Goal: Contribute content

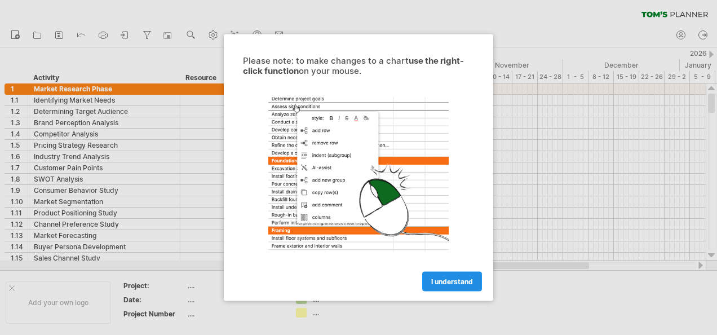
click at [458, 278] on span "I understand" at bounding box center [452, 281] width 42 height 8
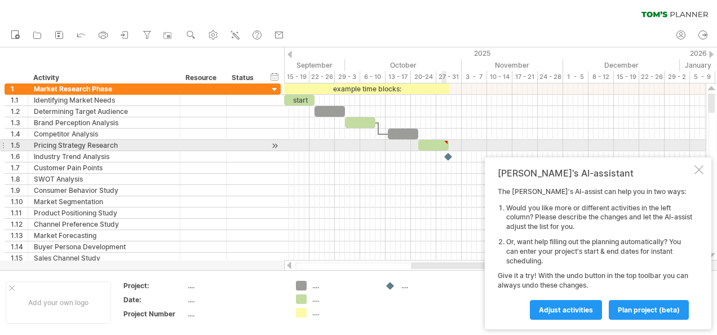
type textarea "**********"
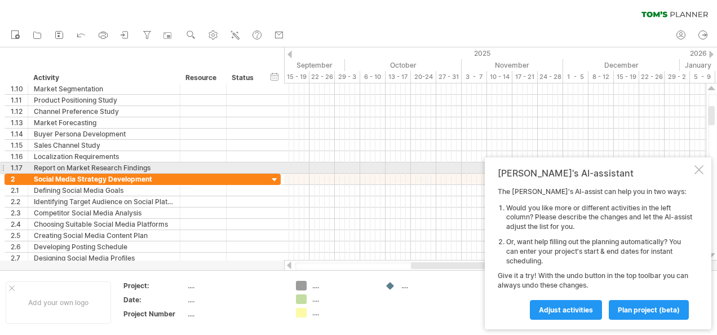
click at [700, 169] on div at bounding box center [698, 169] width 9 height 9
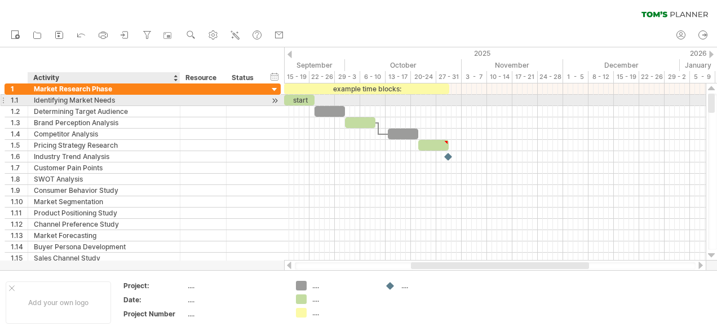
click at [131, 100] on div "Identifying Market Needs" at bounding box center [104, 100] width 140 height 11
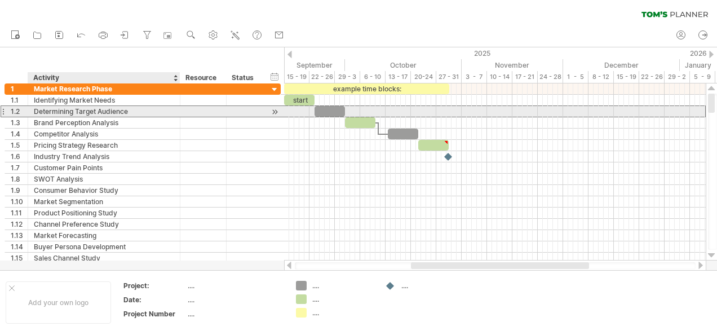
click at [130, 110] on div "Determining Target Audience" at bounding box center [104, 111] width 140 height 11
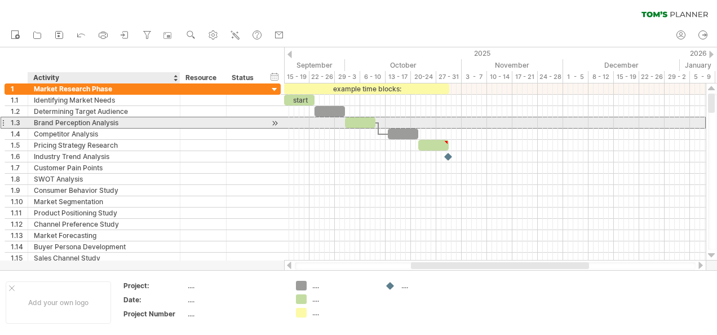
click at [130, 124] on div "Brand Perception Analysis" at bounding box center [104, 122] width 140 height 11
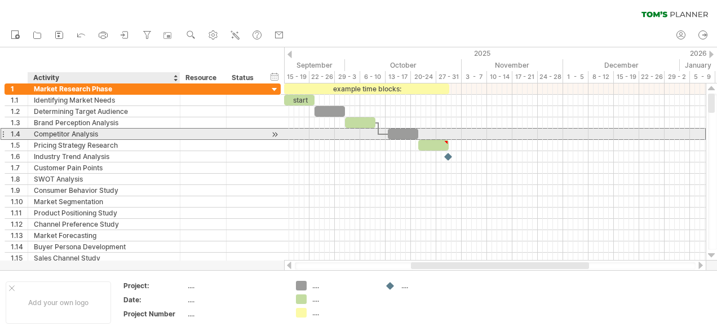
click at [129, 131] on div "Competitor Analysis" at bounding box center [104, 134] width 140 height 11
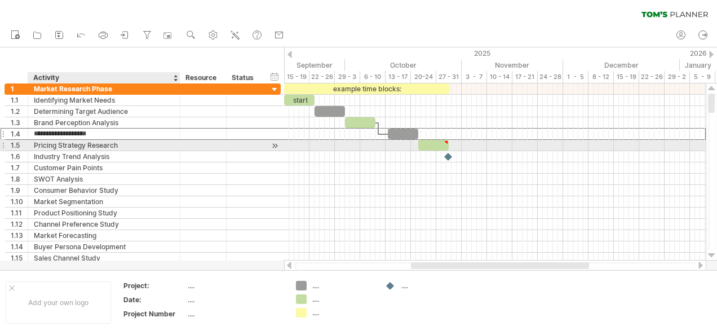
click at [127, 149] on div "Pricing Strategy Research" at bounding box center [104, 145] width 140 height 11
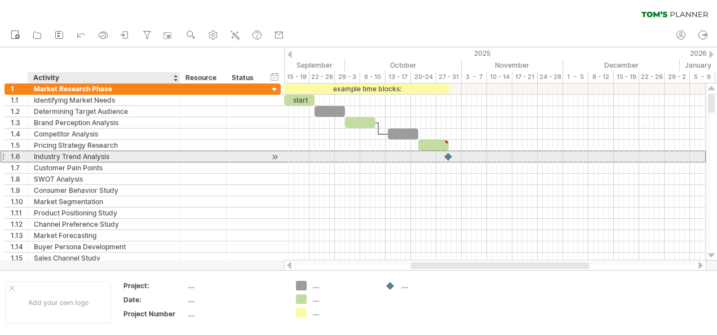
click at [125, 158] on div "Industry Trend Analysis" at bounding box center [104, 156] width 140 height 11
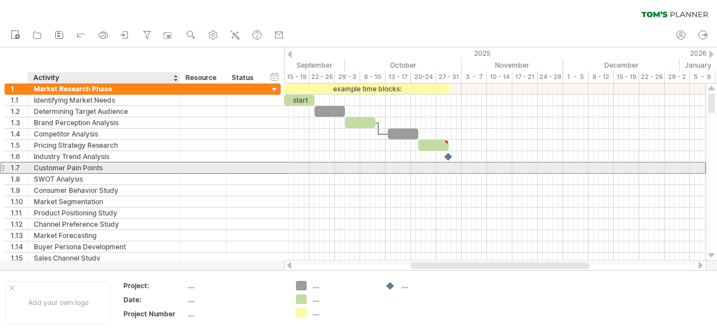
click at [122, 168] on div "Customer Pain Points" at bounding box center [104, 167] width 140 height 11
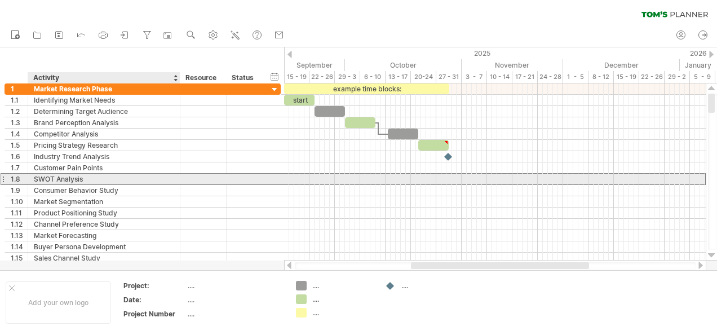
click at [121, 179] on div "SWOT Analysis" at bounding box center [104, 179] width 140 height 11
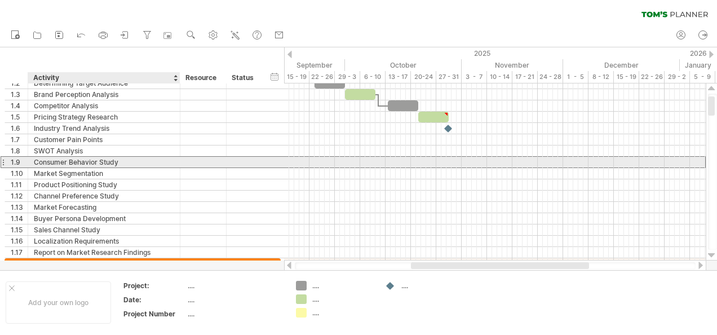
click at [138, 163] on div "Consumer Behavior Study" at bounding box center [104, 162] width 140 height 11
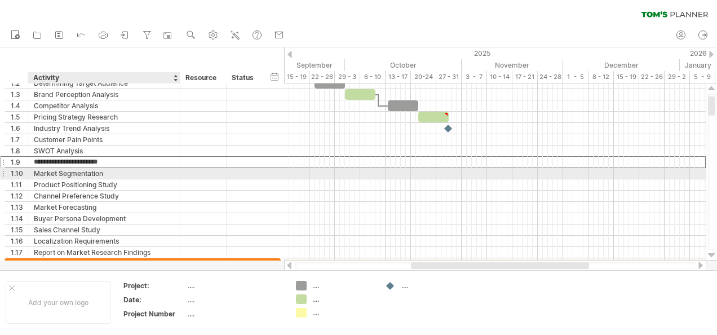
click at [130, 175] on div "Market Segmentation" at bounding box center [104, 173] width 140 height 11
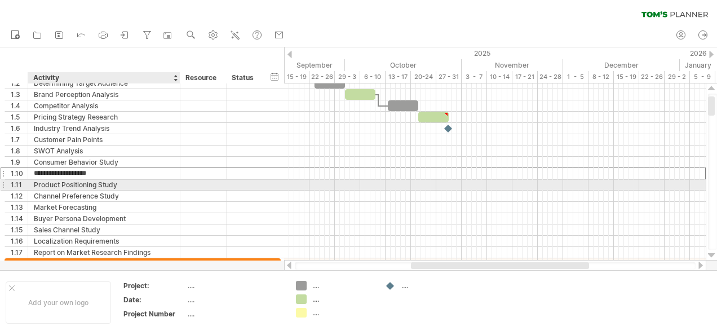
click at [129, 185] on div "Product Positioning Study" at bounding box center [104, 184] width 140 height 11
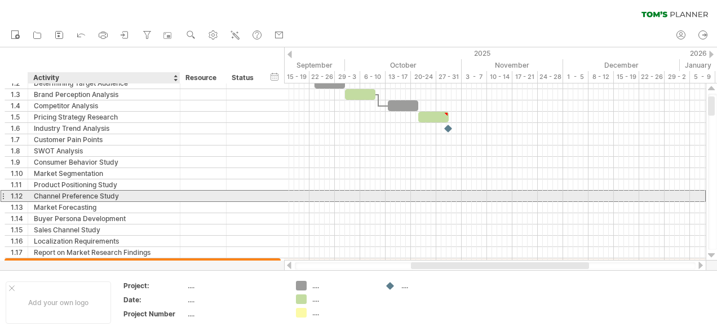
click at [126, 194] on div "Channel Preference Study" at bounding box center [104, 196] width 140 height 11
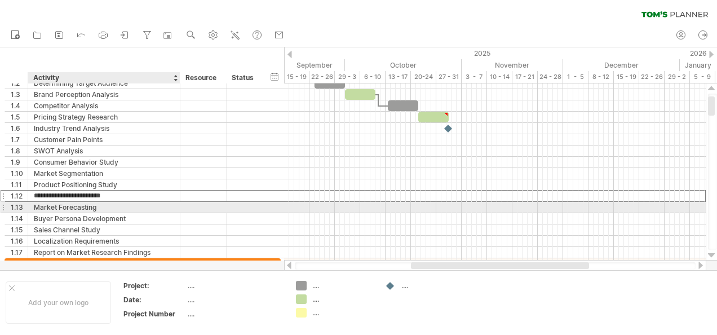
click at [123, 209] on div "Market Forecasting" at bounding box center [104, 207] width 140 height 11
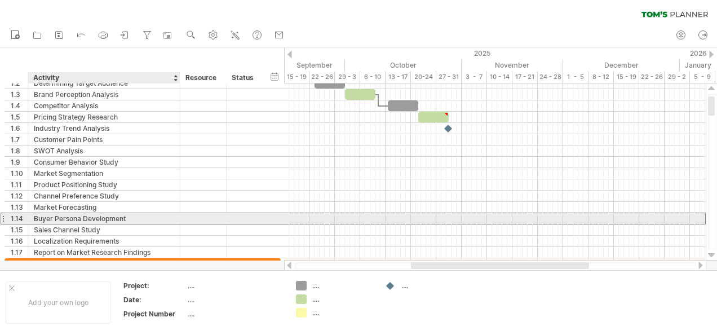
click at [123, 219] on div "Buyer Persona Development" at bounding box center [104, 218] width 140 height 11
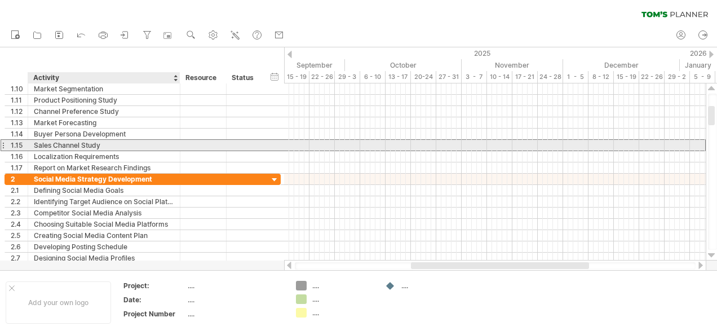
click at [134, 145] on div "Sales Channel Study" at bounding box center [104, 145] width 140 height 11
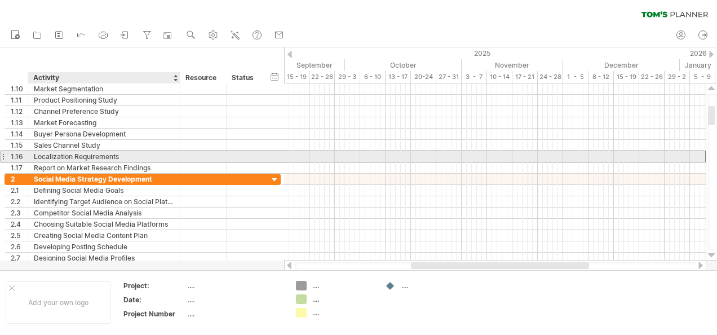
click at [135, 156] on div "Localization Requirements" at bounding box center [104, 156] width 140 height 11
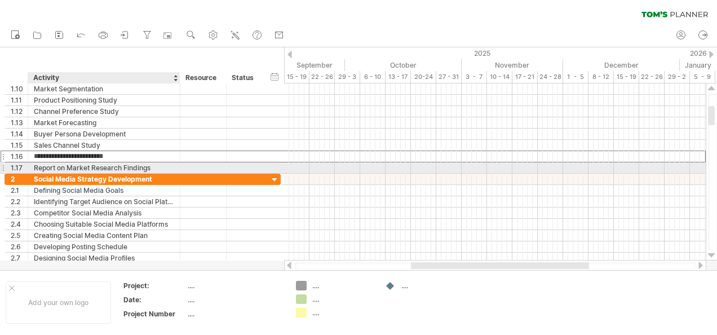
click at [134, 169] on div "Report on Market Research Findings" at bounding box center [104, 167] width 140 height 11
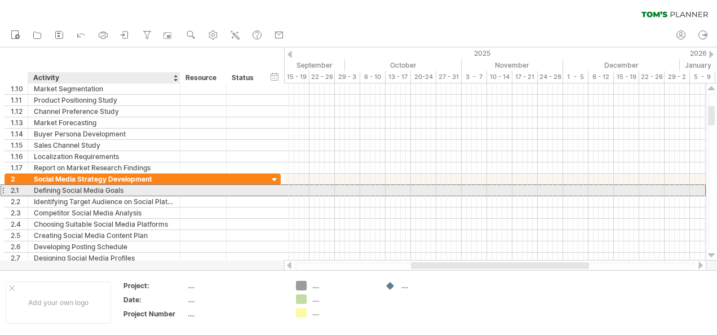
click at [128, 189] on div "Defining Social Media Goals" at bounding box center [104, 190] width 140 height 11
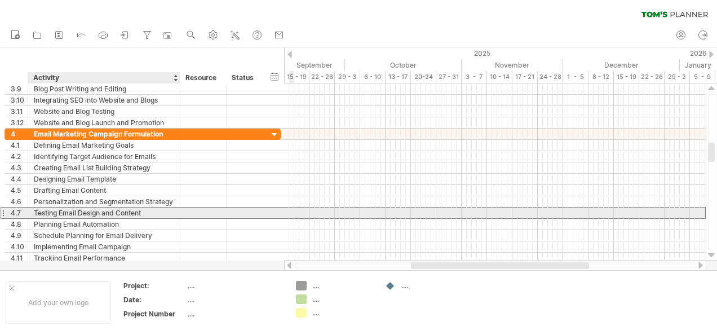
click at [153, 214] on div "Testing Email Design and Content" at bounding box center [104, 212] width 140 height 11
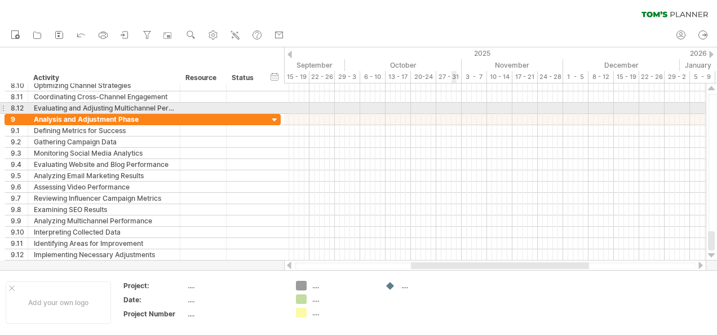
click at [452, 109] on div at bounding box center [495, 108] width 422 height 11
